Goal: Task Accomplishment & Management: Use online tool/utility

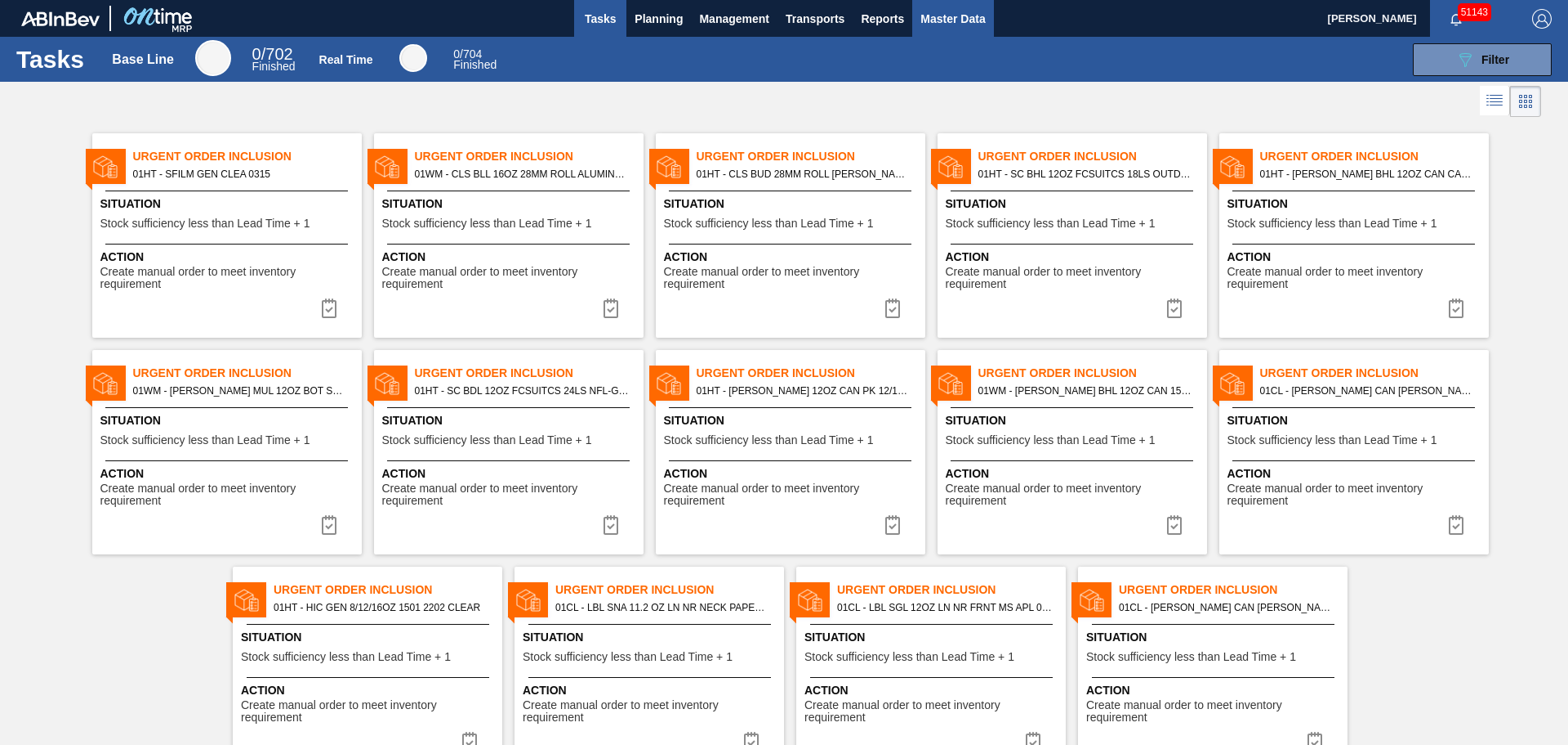
click at [956, 23] on span "Master Data" at bounding box center [952, 19] width 64 height 20
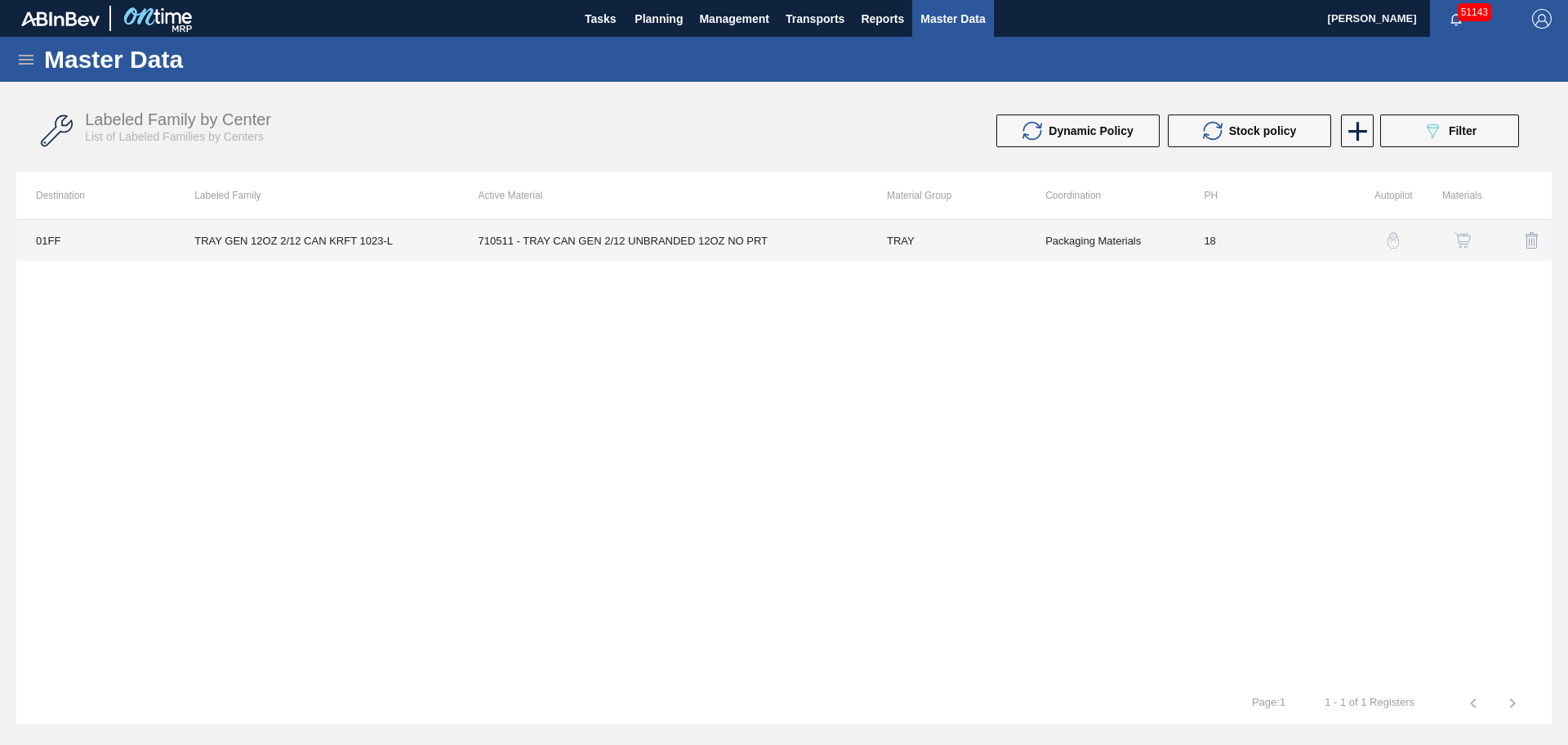
click at [724, 237] on td "710511 - TRAY CAN GEN 2/12 UNBRANDED 12OZ NO PRT" at bounding box center [663, 240] width 408 height 40
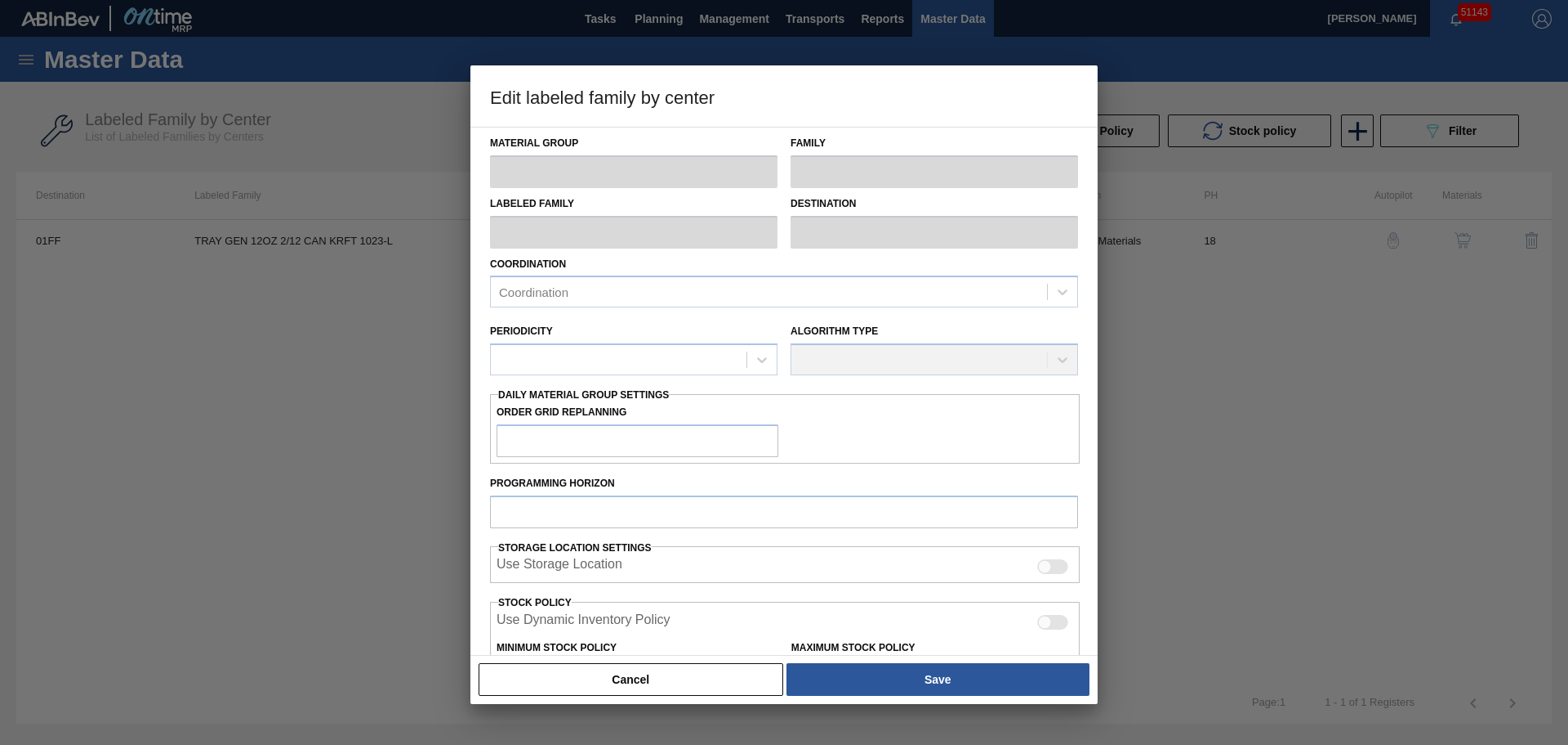
type input "TRAY"
type input "Trays"
type input "TRAY GEN 12OZ 2/12 CAN KRFT 1023-L"
type input "01FF - Fairfield Brewery"
type input "18"
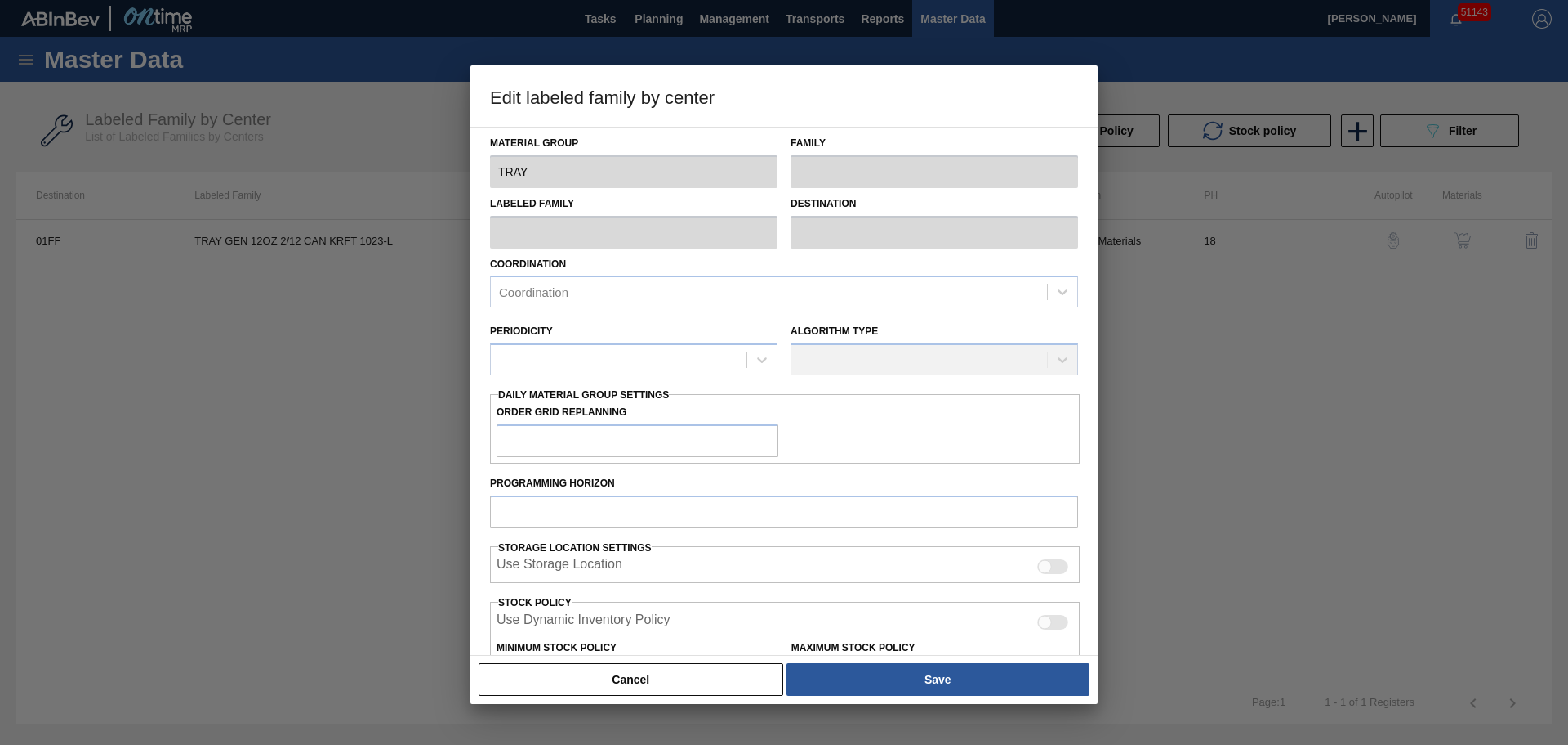
type input "25,000"
type input "280,850"
type input "3"
type input "32,676"
checkbox input "true"
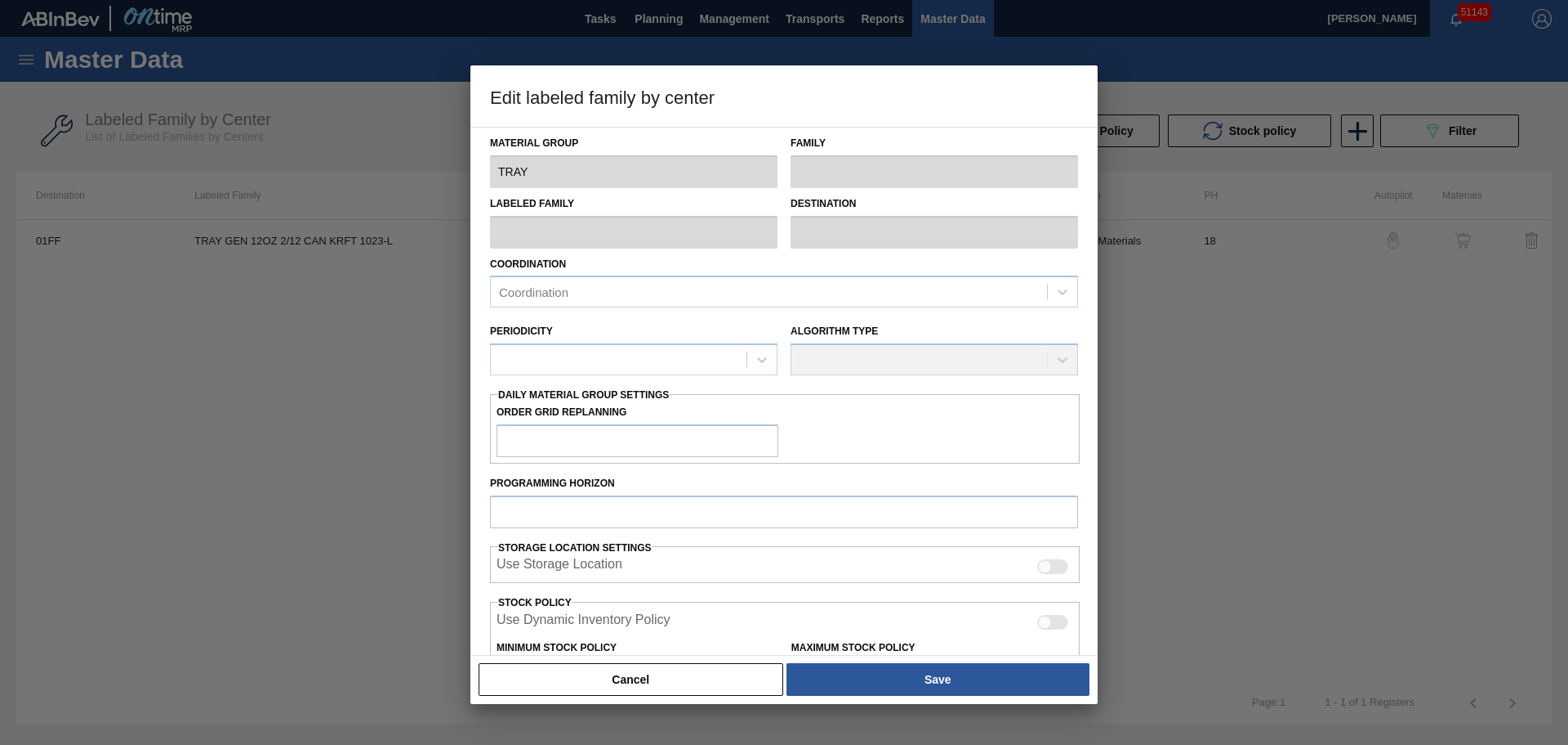
checkbox input "true"
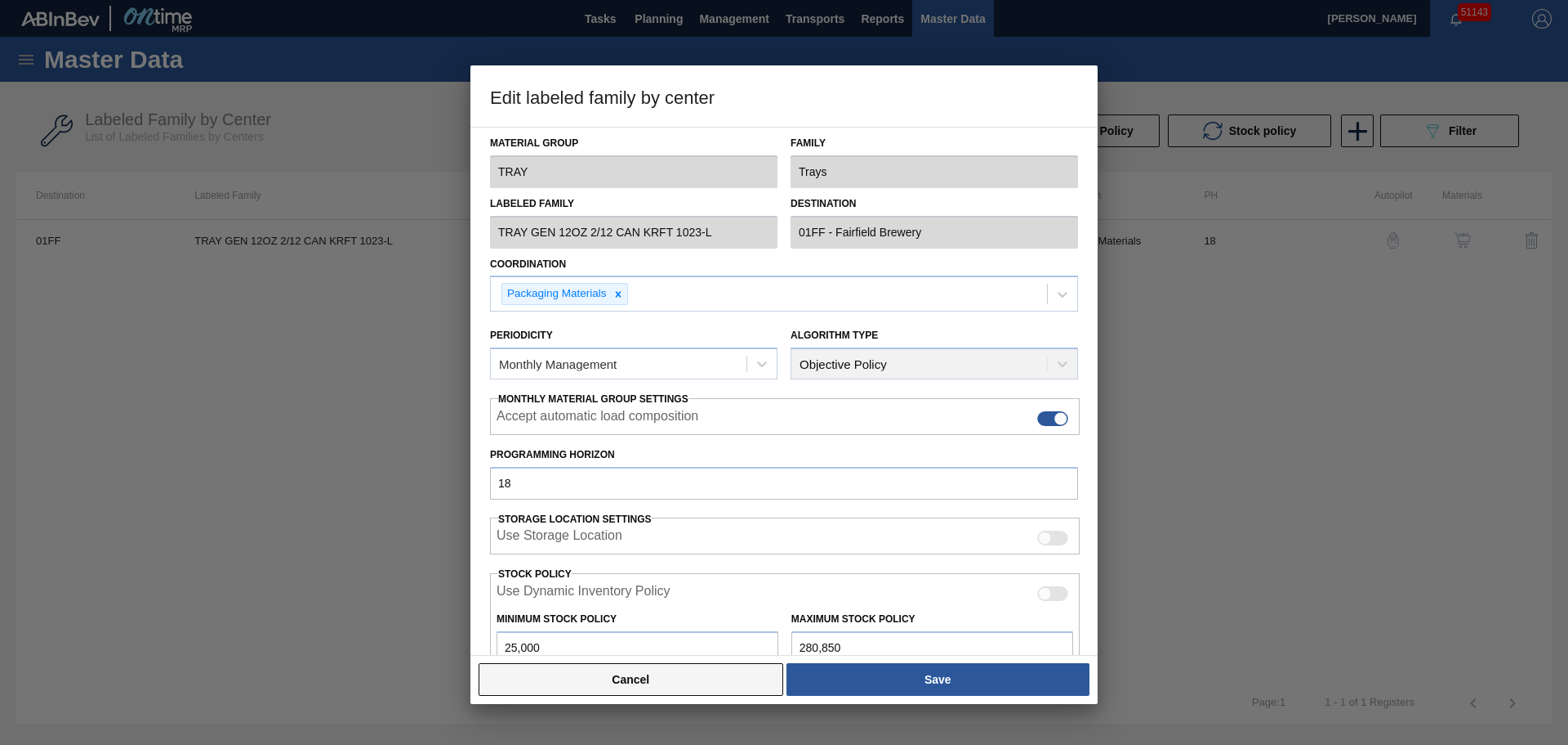
click at [597, 688] on button "Cancel" at bounding box center [630, 679] width 305 height 33
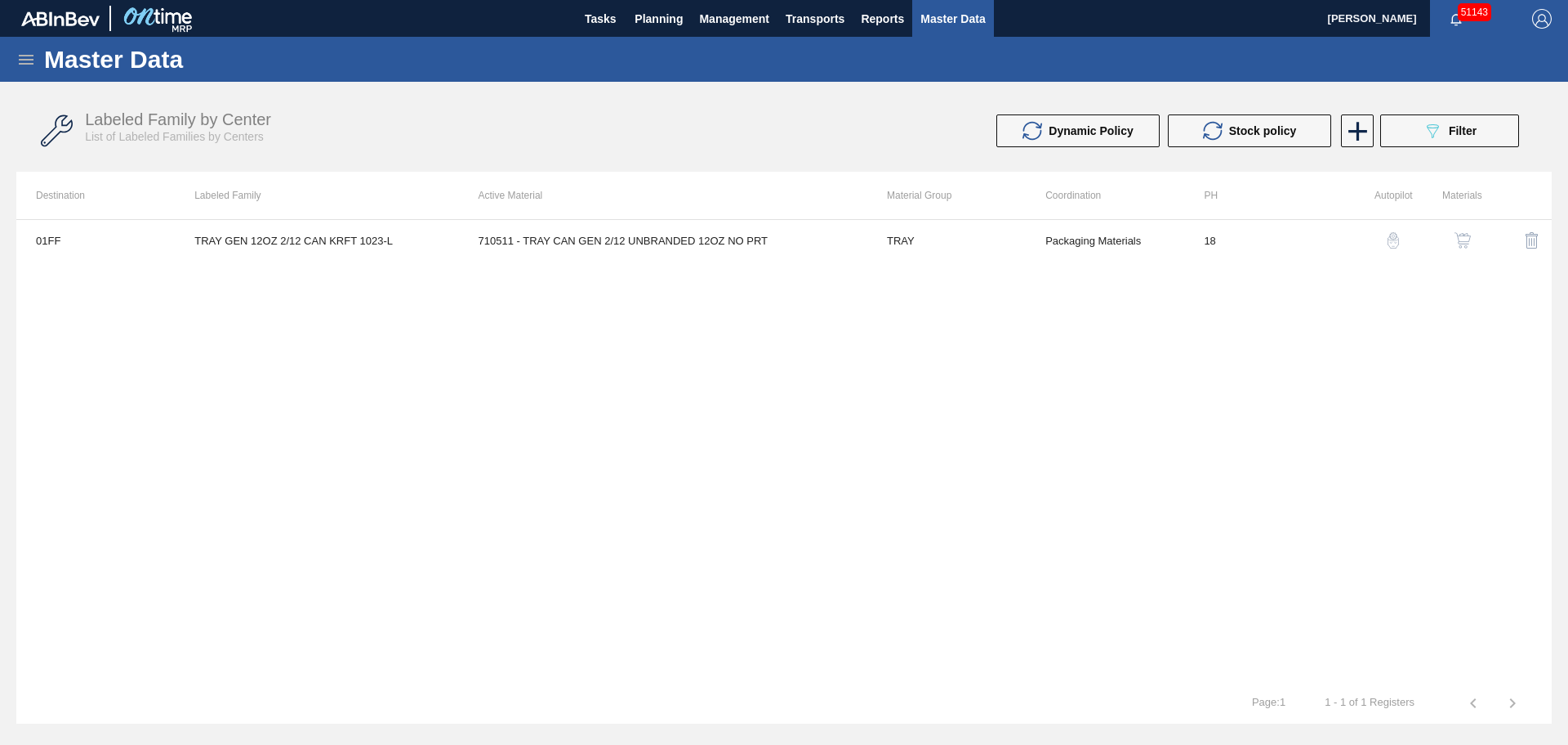
drag, startPoint x: 6, startPoint y: 64, endPoint x: 27, endPoint y: 56, distance: 22.5
click at [7, 64] on div "Master Data" at bounding box center [784, 59] width 1568 height 45
click at [27, 56] on icon at bounding box center [27, 60] width 20 height 20
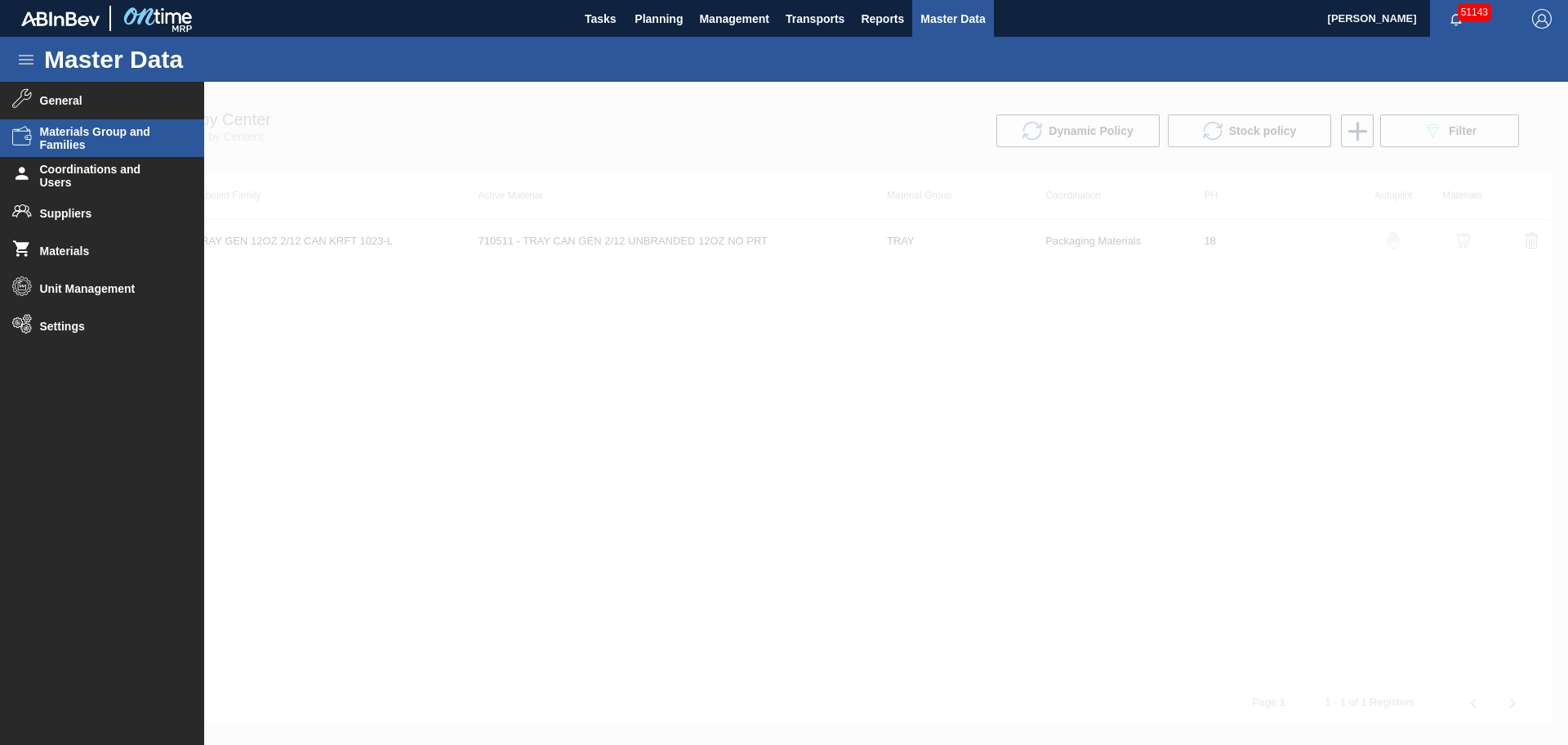
click at [104, 132] on span "Materials Group and Families" at bounding box center [107, 138] width 135 height 27
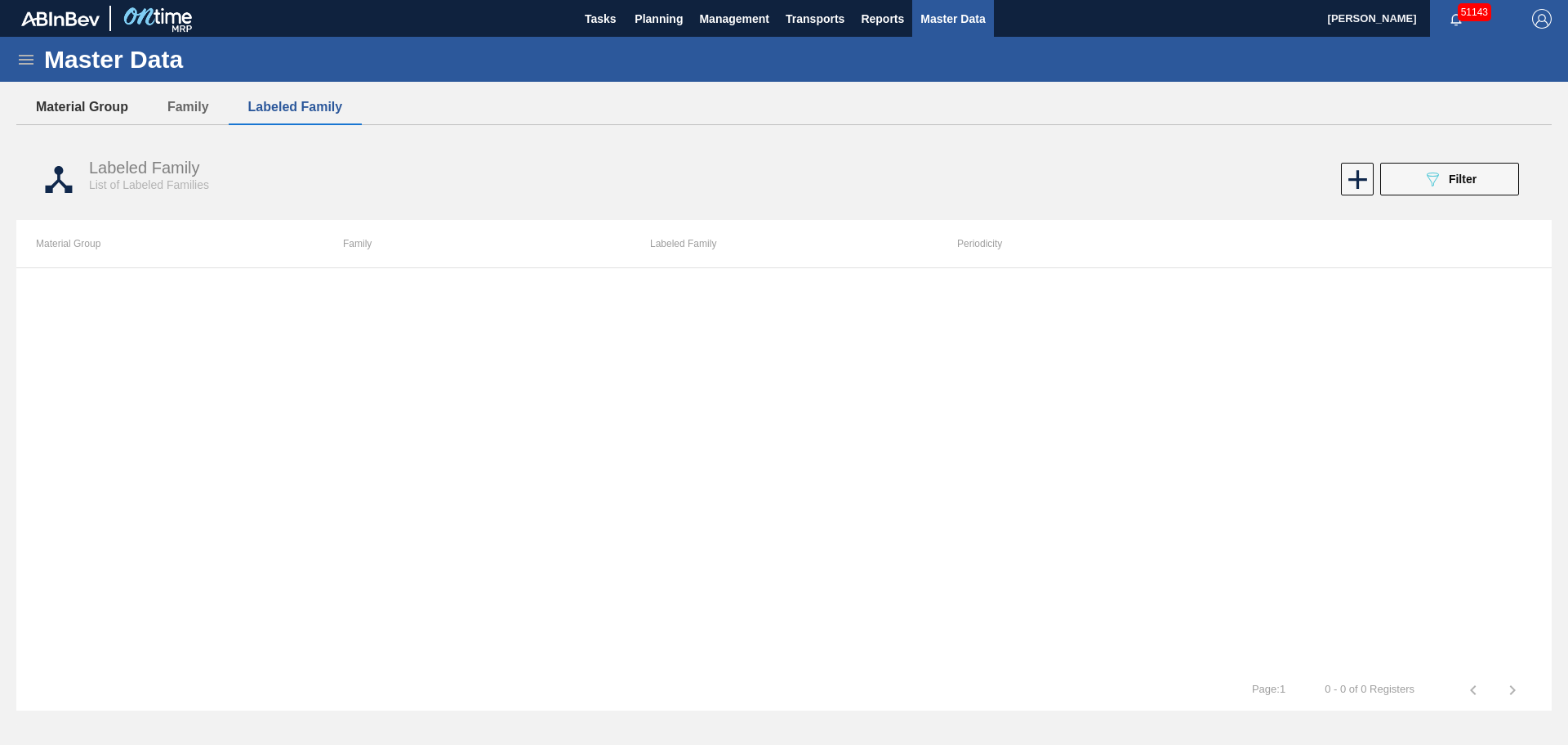
click at [103, 100] on button "Material Group" at bounding box center [82, 107] width 131 height 35
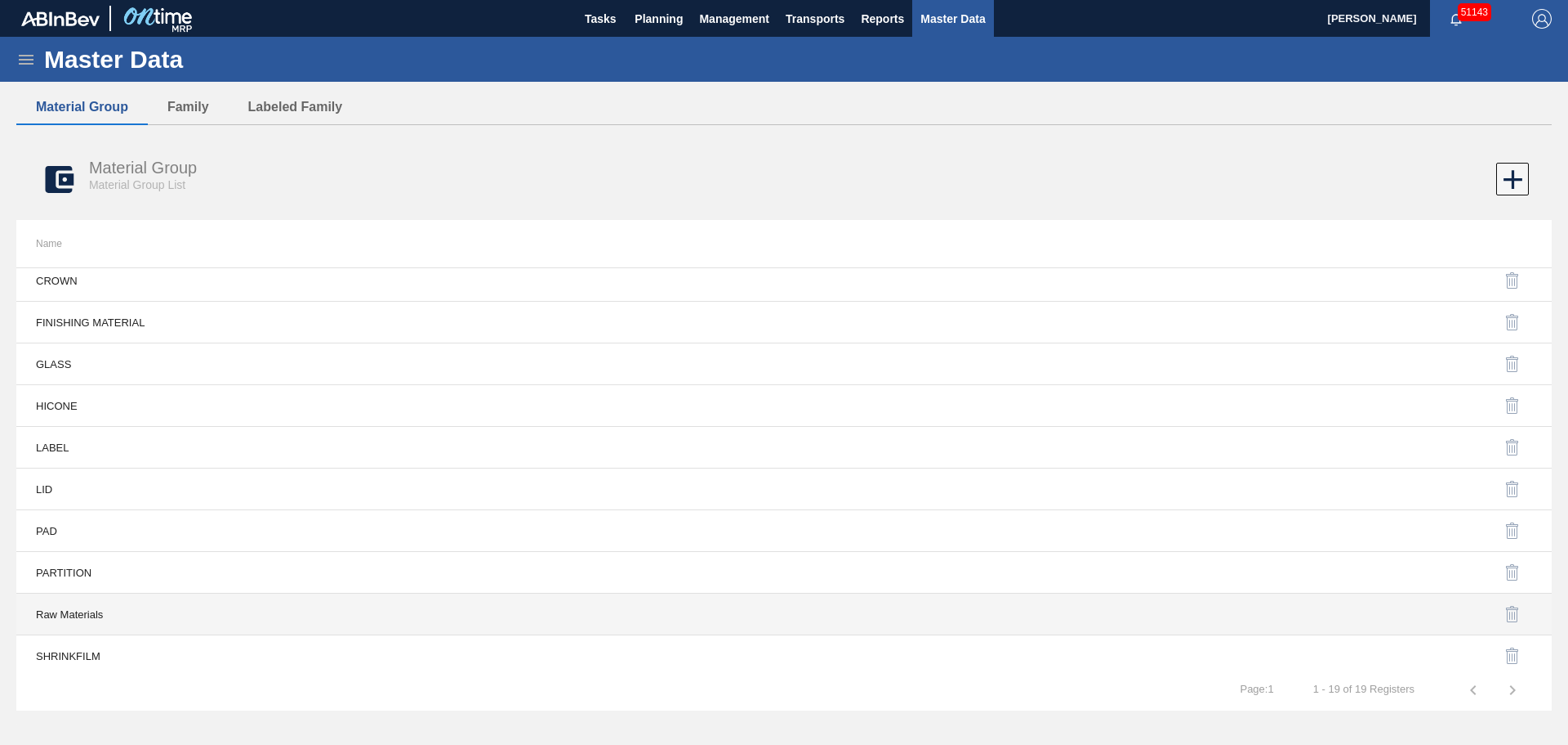
scroll to position [226, 0]
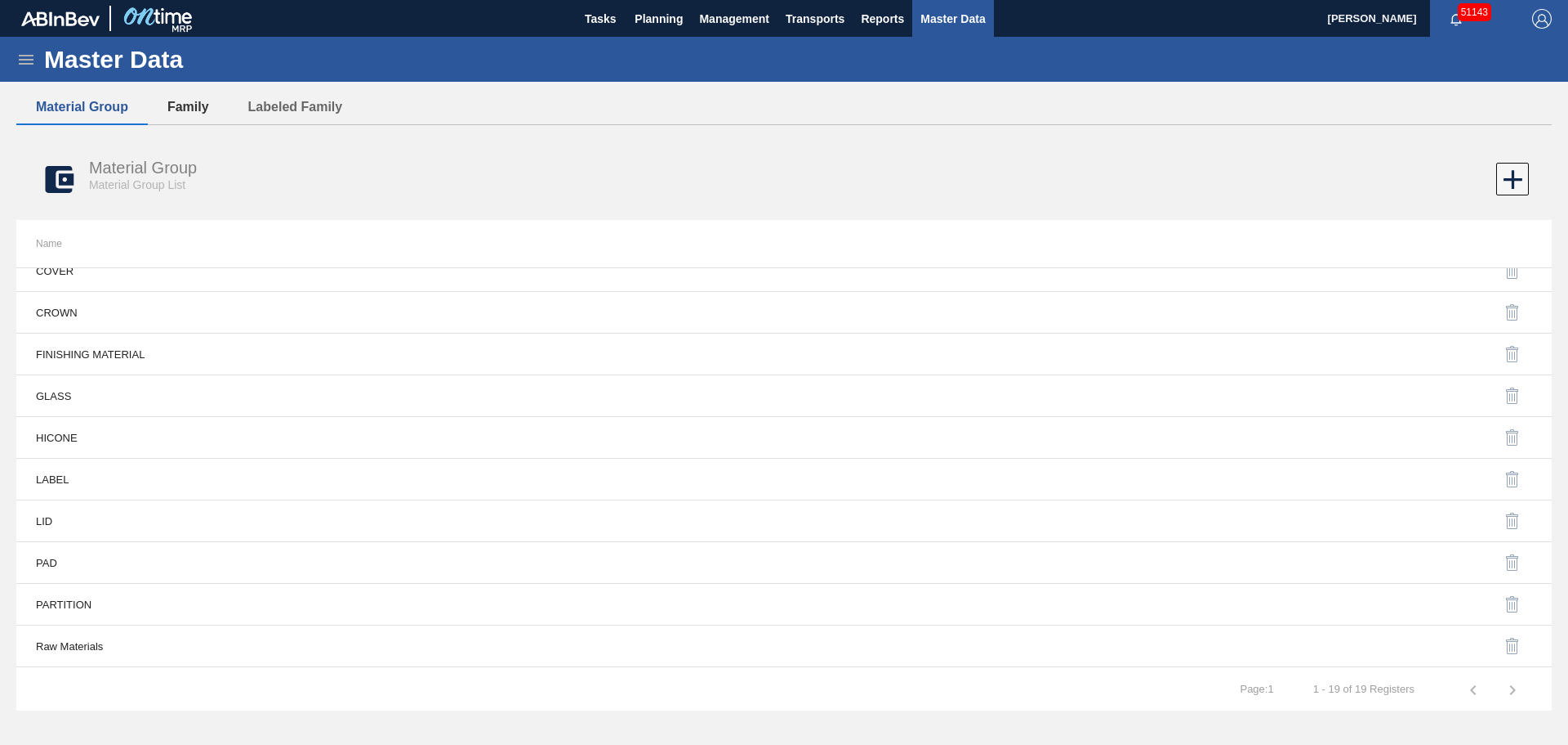
click at [192, 103] on button "Family" at bounding box center [188, 107] width 81 height 35
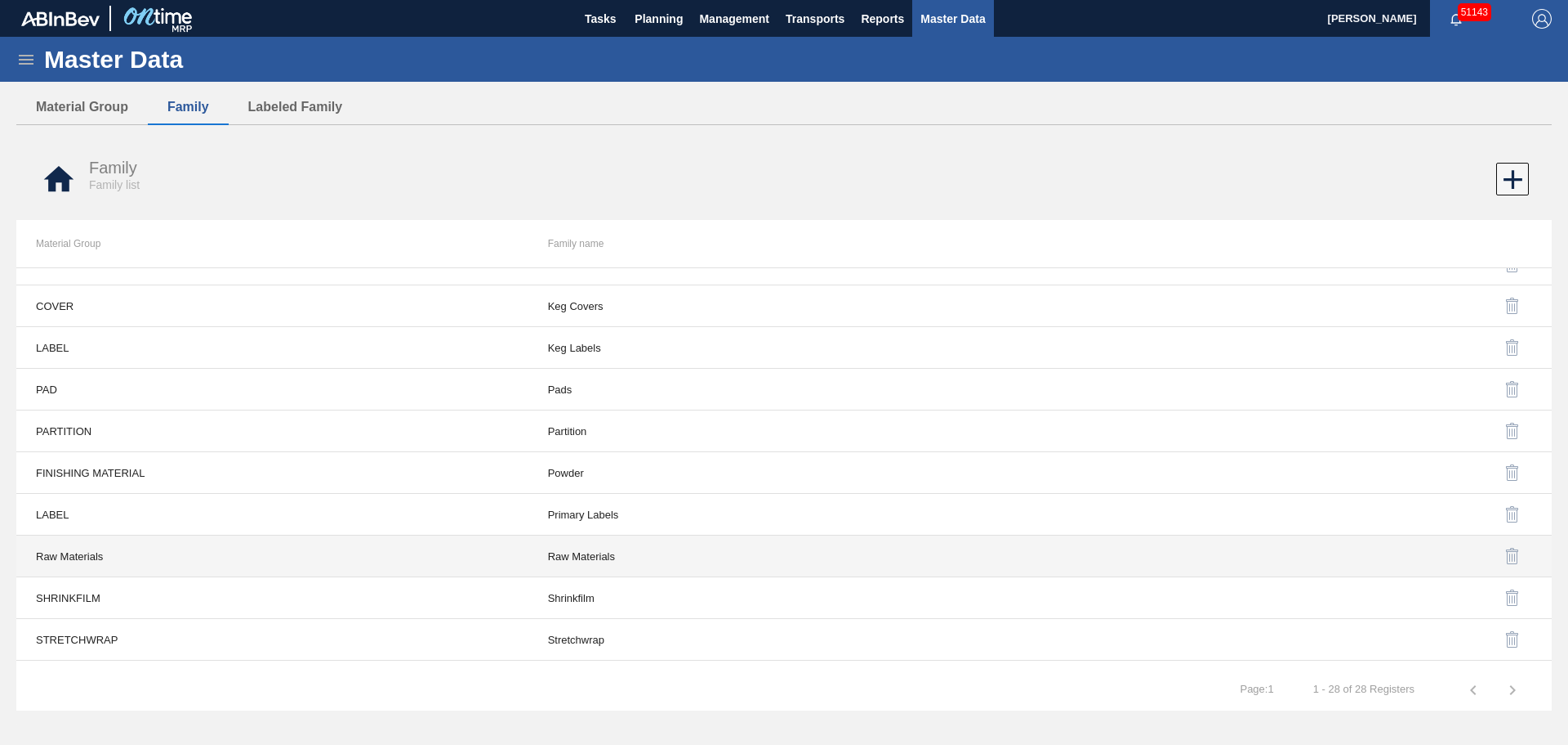
scroll to position [765, 0]
